Goal: Download file/media

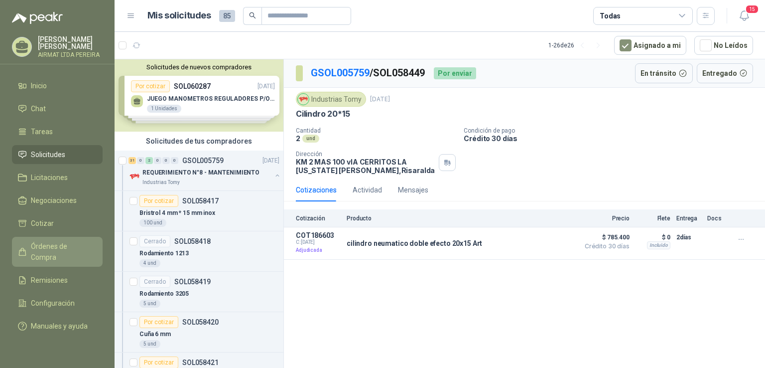
click at [66, 253] on span "Órdenes de Compra" at bounding box center [62, 252] width 62 height 22
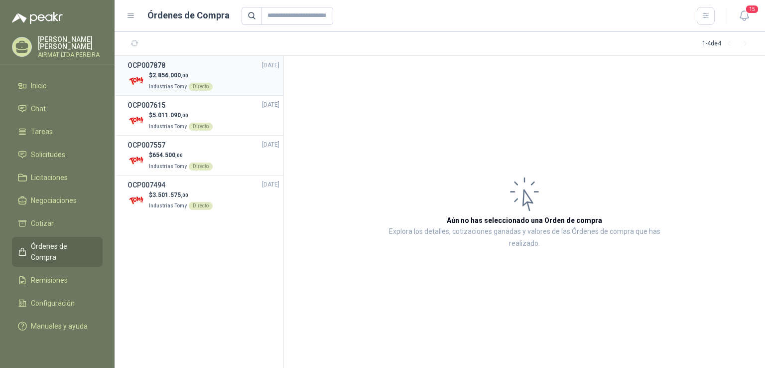
click at [162, 77] on span "2.856.000 ,00" at bounding box center [170, 75] width 36 height 7
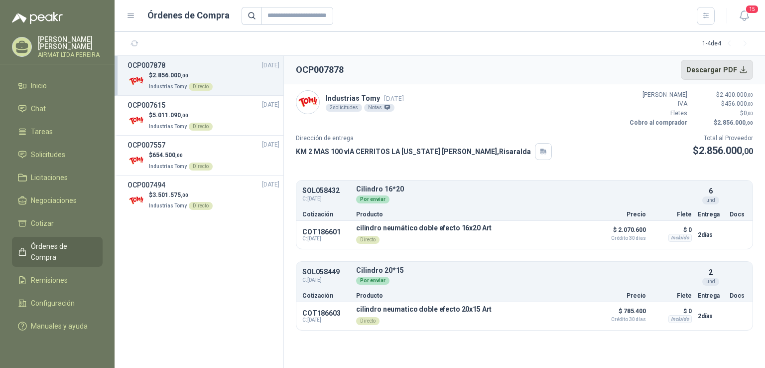
click at [741, 73] on button "Descargar PDF" at bounding box center [717, 70] width 73 height 20
